Goal: Information Seeking & Learning: Learn about a topic

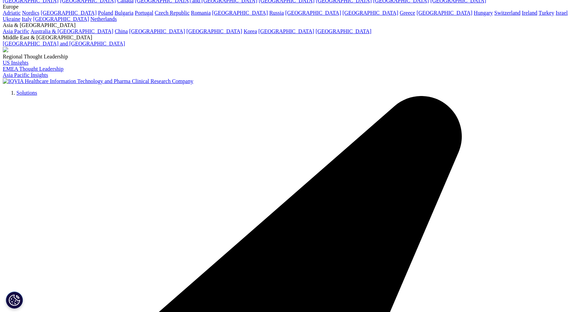
scroll to position [61, 0]
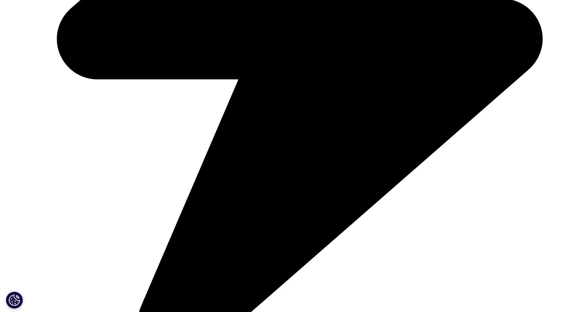
scroll to position [1137, 0]
